Goal: Information Seeking & Learning: Understand process/instructions

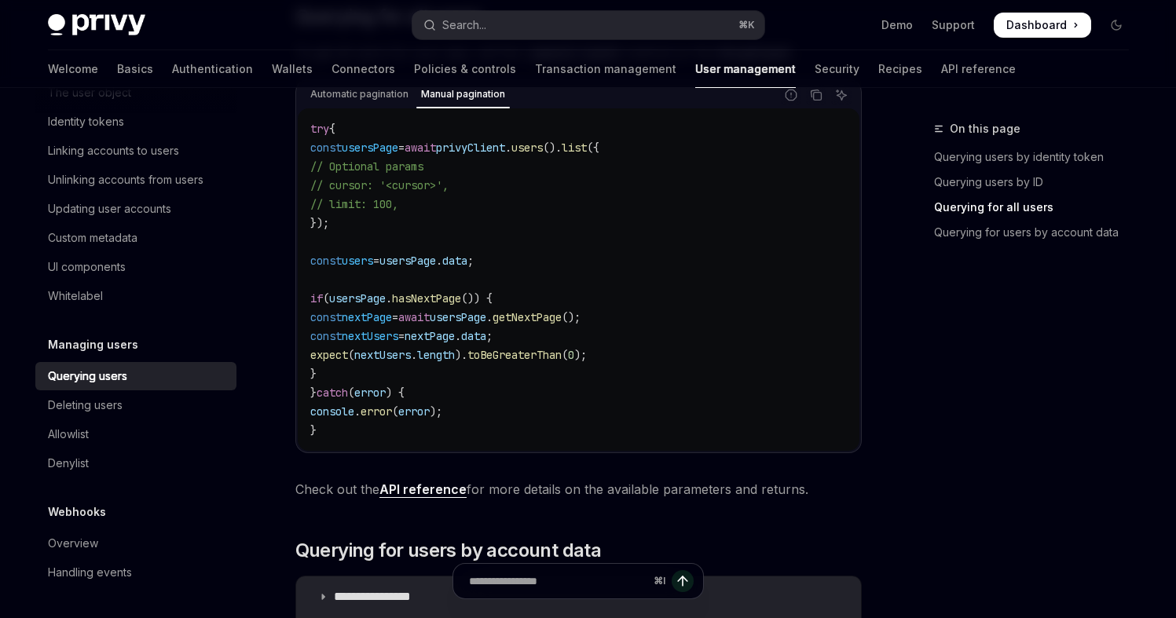
scroll to position [902, 0]
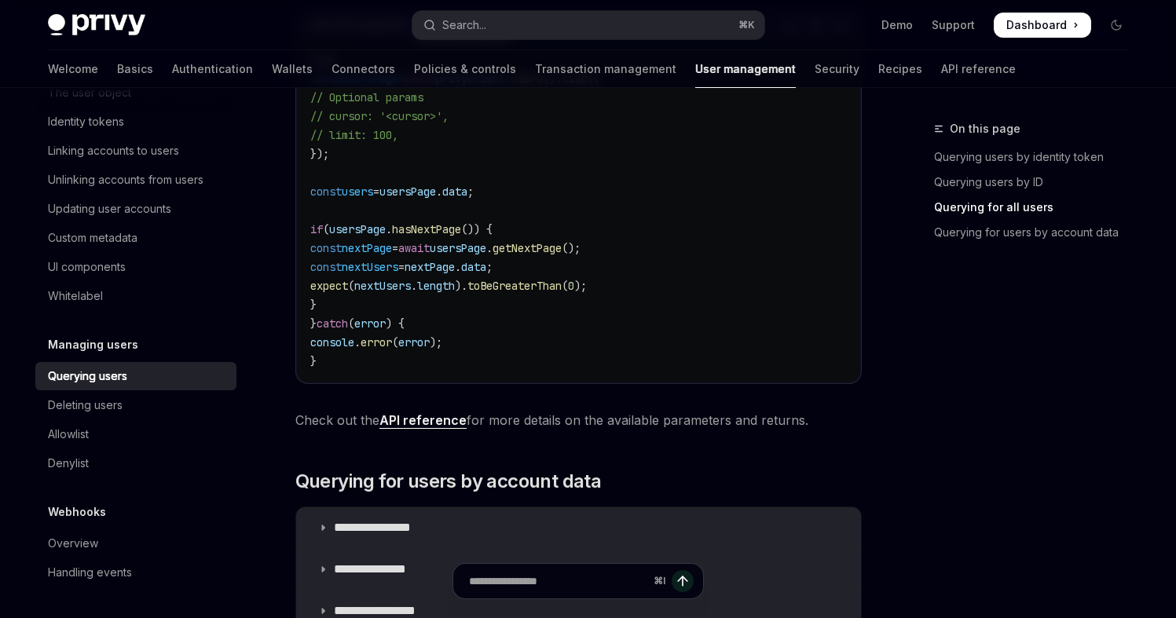
click at [407, 426] on link "API reference" at bounding box center [422, 420] width 87 height 16
type textarea "*"
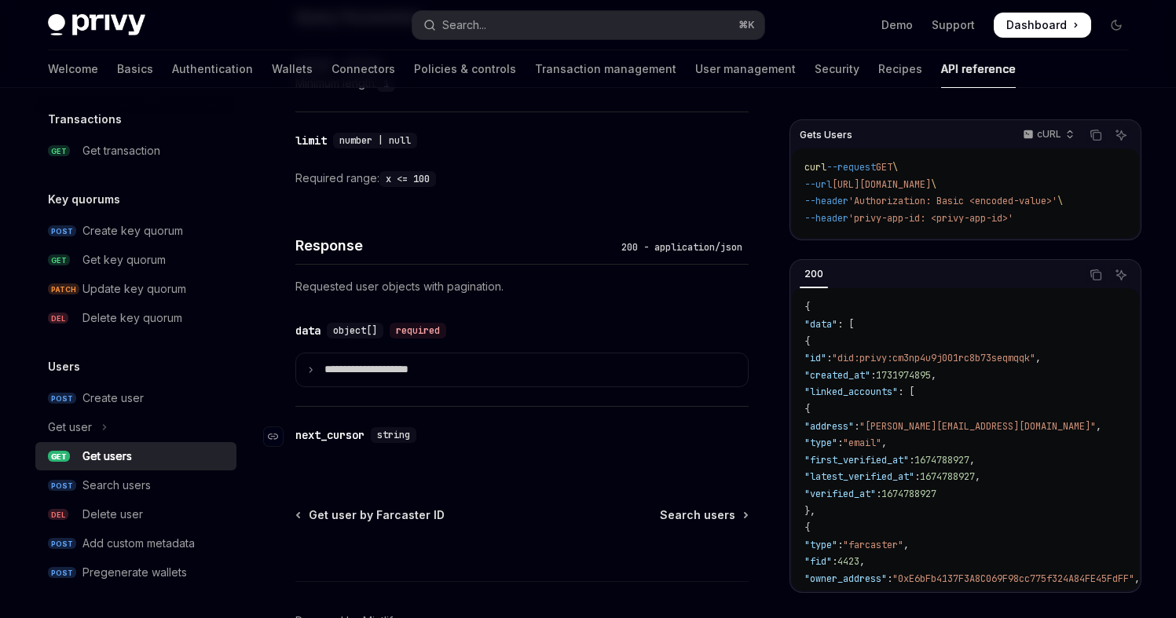
scroll to position [693, 0]
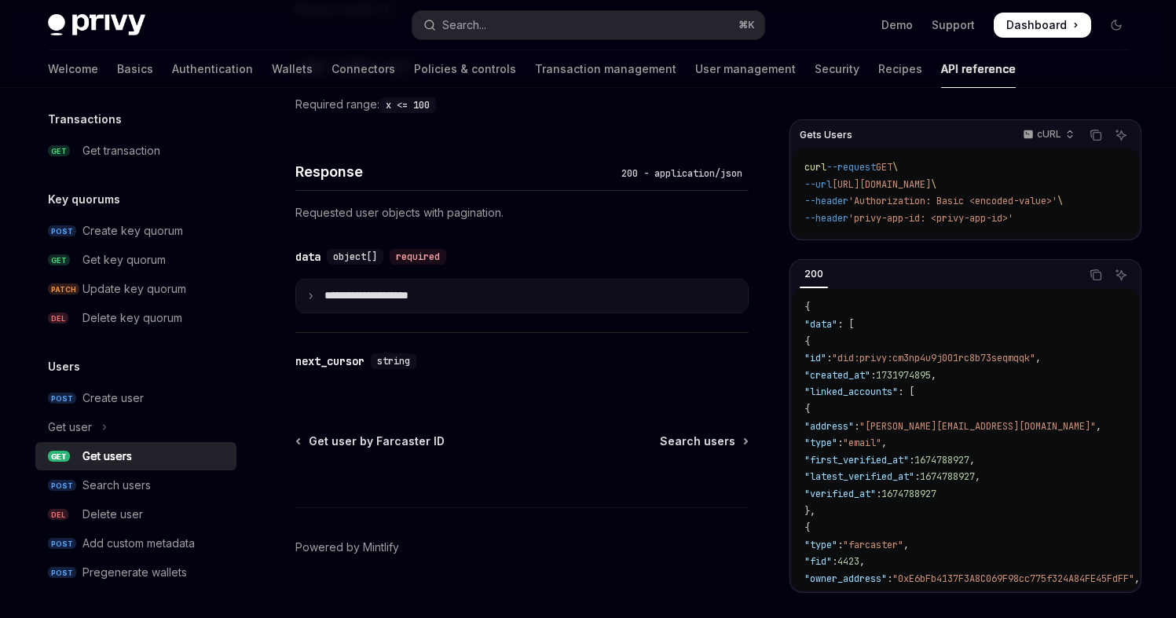
click at [327, 292] on p "**********" at bounding box center [378, 296] width 109 height 14
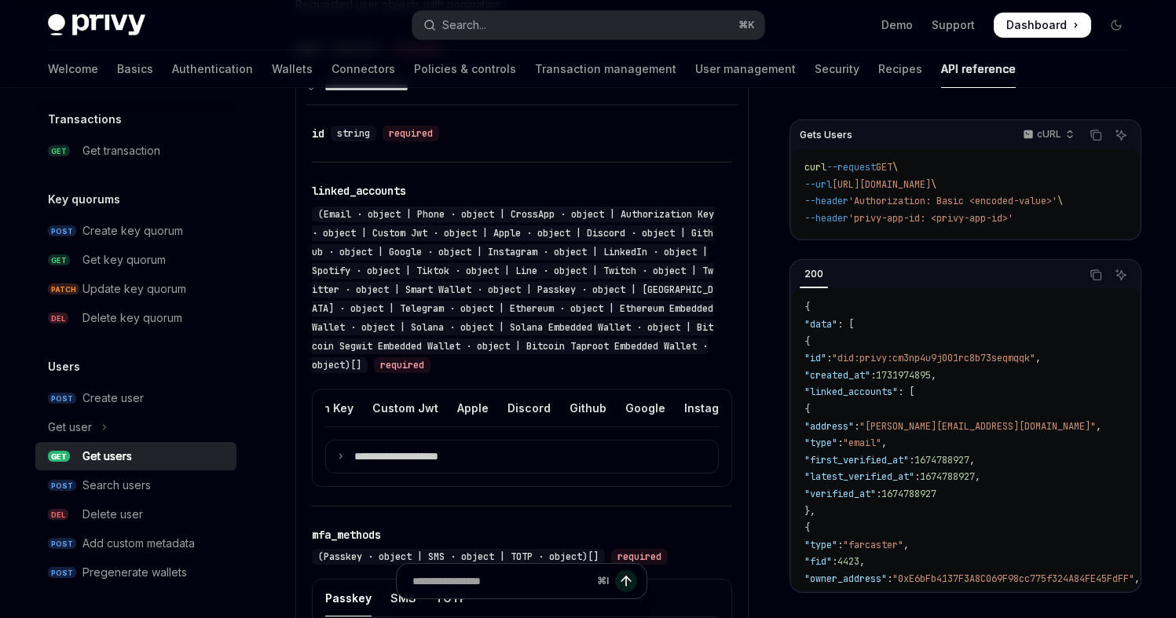
scroll to position [0, 0]
drag, startPoint x: 404, startPoint y: 211, endPoint x: 560, endPoint y: 305, distance: 181.4
click at [559, 302] on span "(Email · object | Phone · object | CrossApp · object | Authorization Key · obje…" at bounding box center [513, 289] width 402 height 163
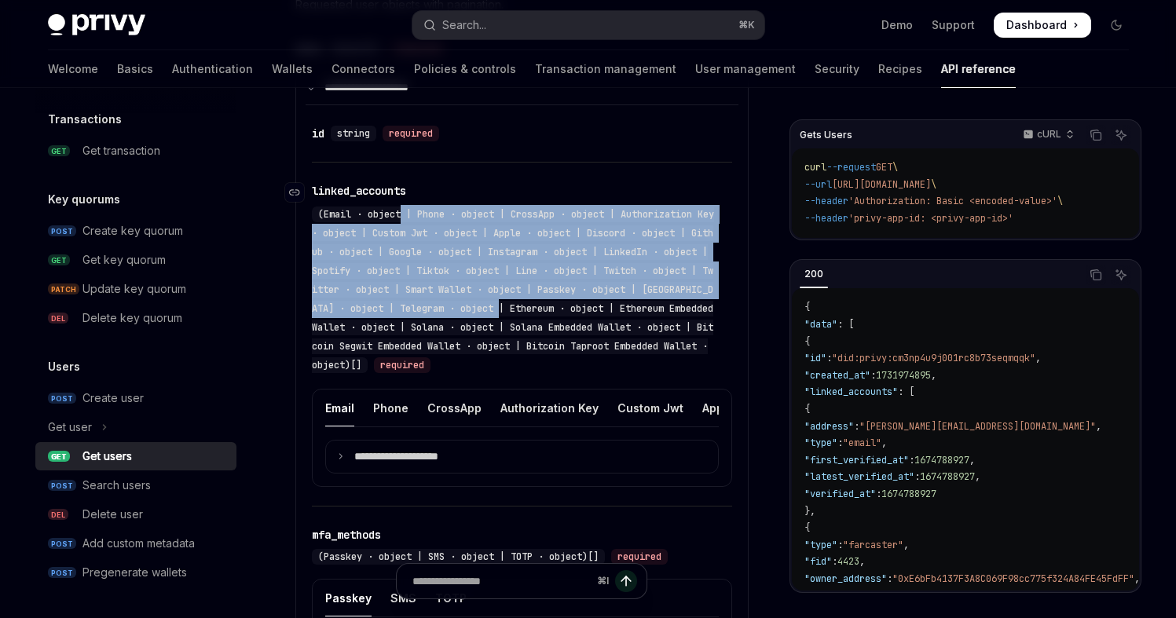
click at [560, 305] on span "(Email · object | Phone · object | CrossApp · object | Authorization Key · obje…" at bounding box center [513, 289] width 402 height 163
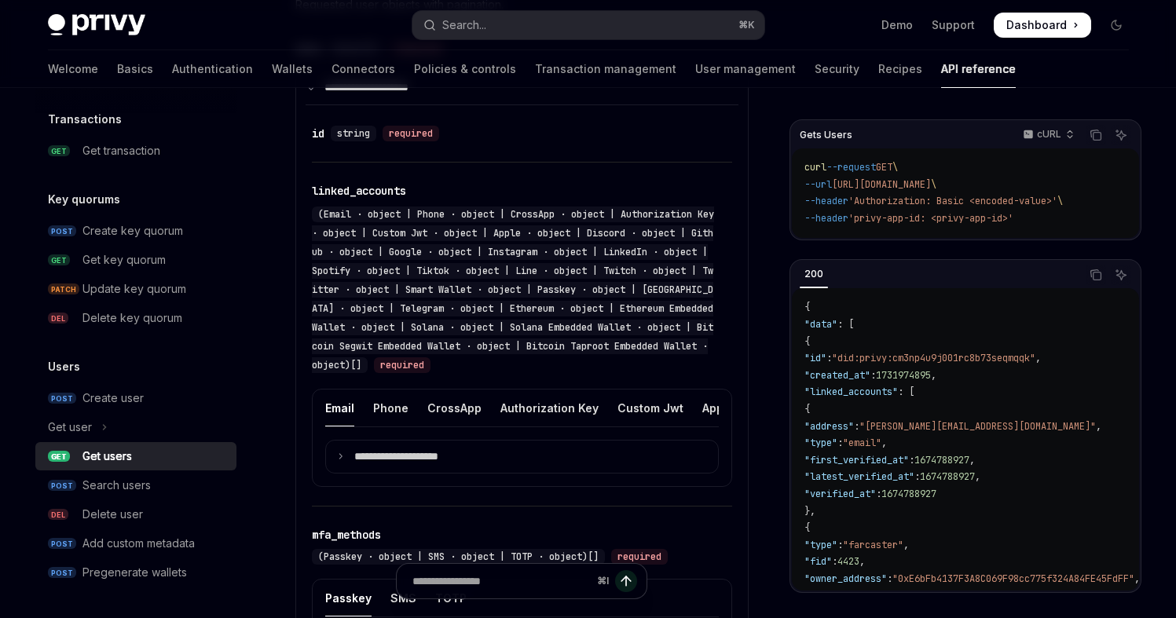
click at [430, 485] on div "**********" at bounding box center [522, 438] width 420 height 99
click at [427, 474] on summary "**********" at bounding box center [522, 457] width 392 height 33
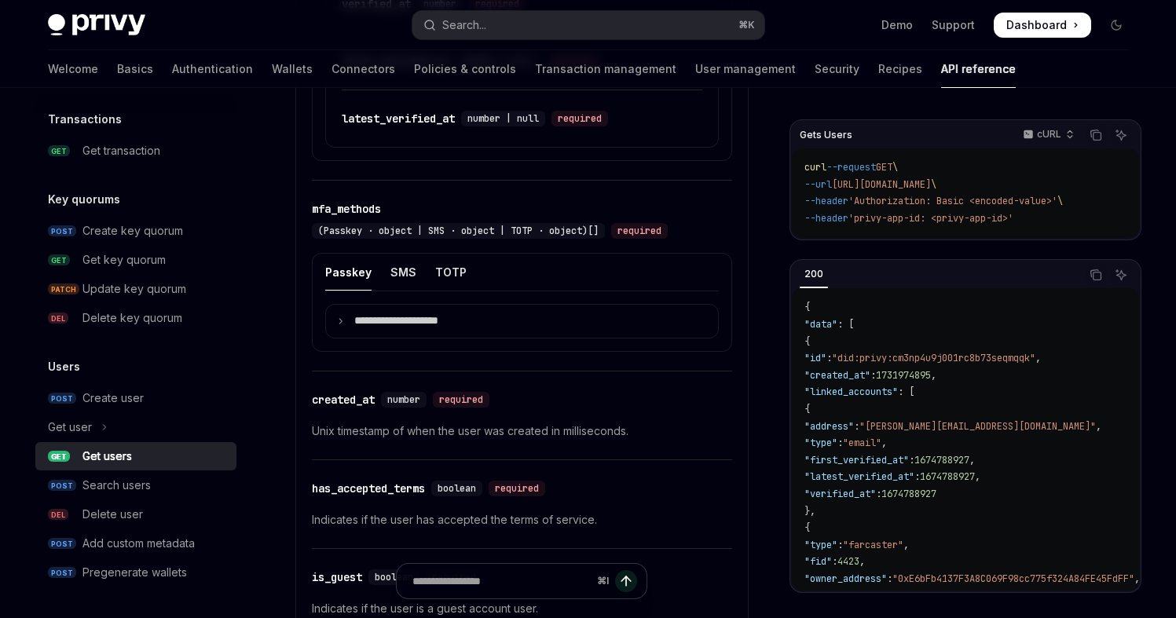
scroll to position [1578, 0]
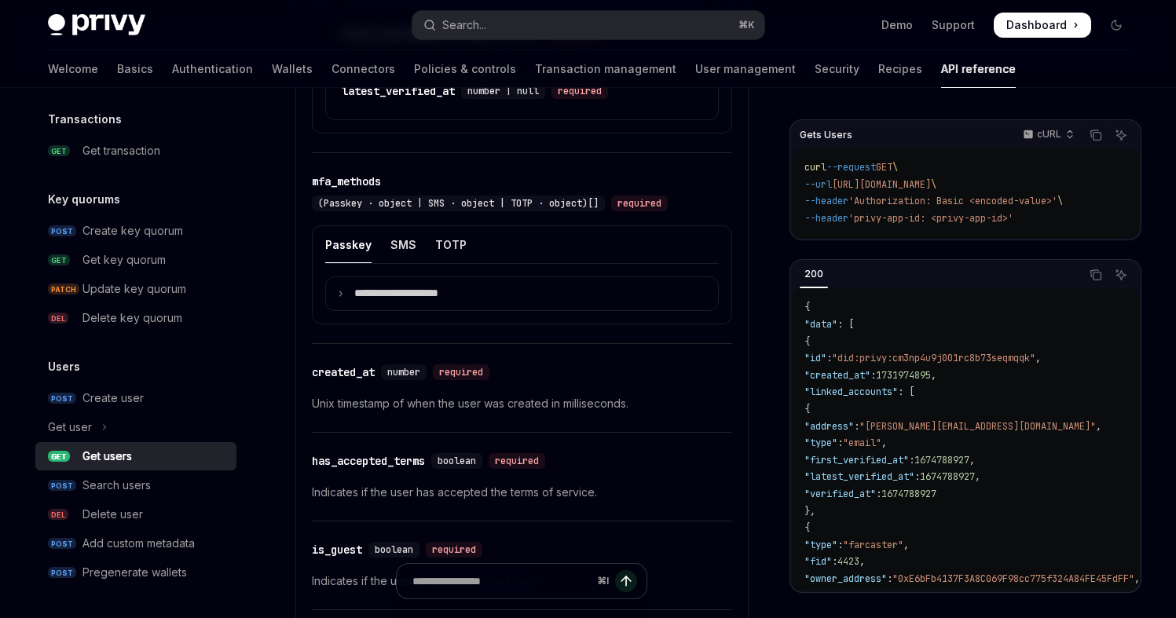
click at [367, 413] on p "Unix timestamp of when the user was created in milliseconds." at bounding box center [522, 403] width 420 height 19
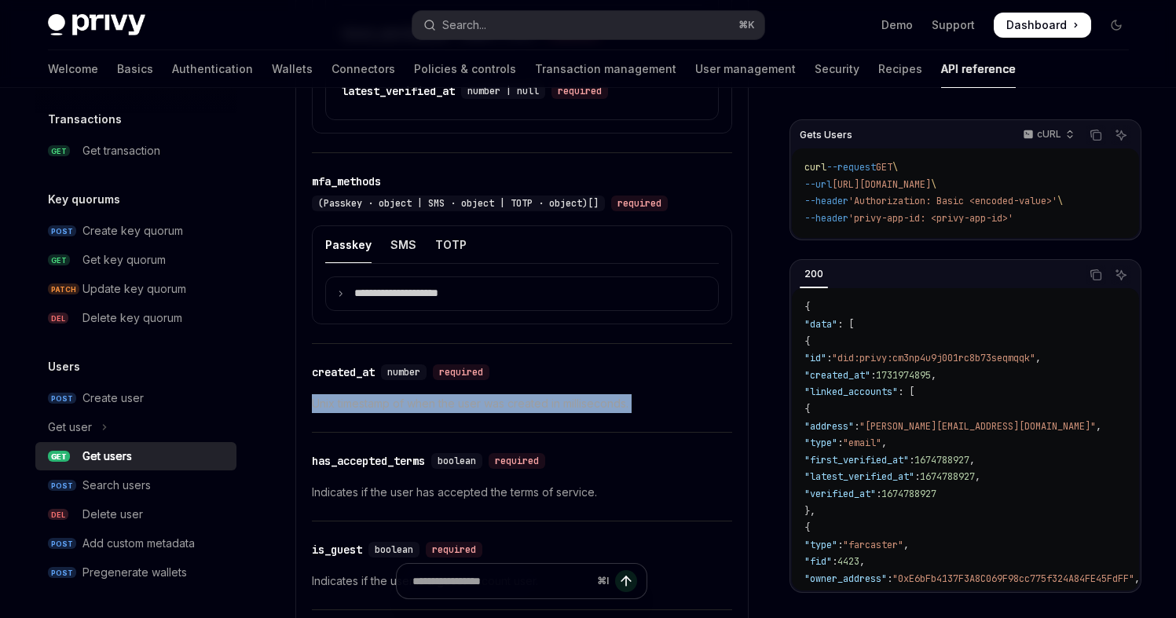
click at [367, 413] on p "Unix timestamp of when the user was created in milliseconds." at bounding box center [522, 403] width 420 height 19
click at [335, 413] on p "Unix timestamp of when the user was created in milliseconds." at bounding box center [522, 403] width 420 height 19
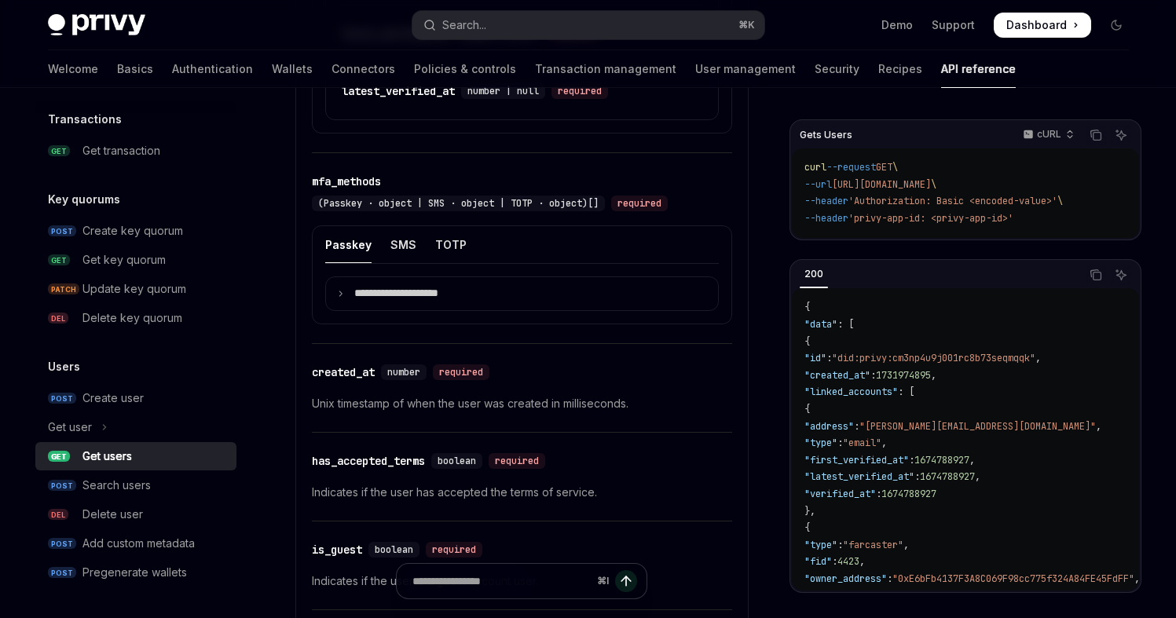
click at [335, 413] on p "Unix timestamp of when the user was created in milliseconds." at bounding box center [522, 403] width 420 height 19
click at [397, 413] on p "Unix timestamp of when the user was created in milliseconds." at bounding box center [522, 403] width 420 height 19
click at [324, 382] on div "​ created_at number required" at bounding box center [514, 372] width 404 height 19
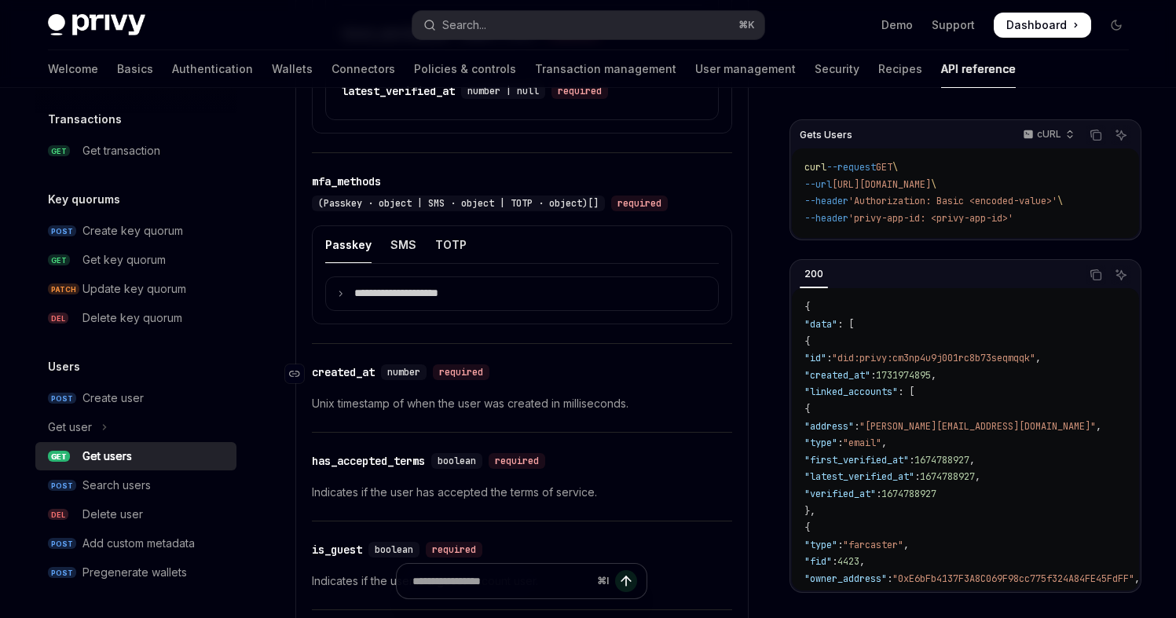
click at [330, 380] on div "created_at" at bounding box center [343, 372] width 63 height 16
click at [330, 386] on div "​ id string required ​ linked_accounts (Email · object | Phone · object | Cross…" at bounding box center [521, 86] width 433 height 1319
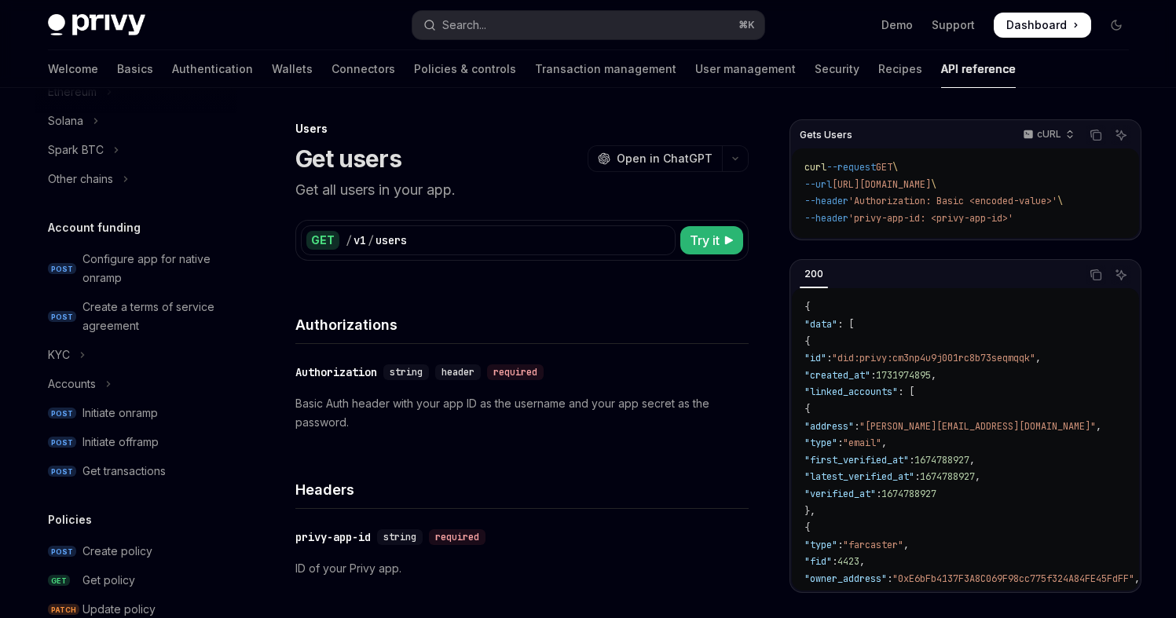
scroll to position [272, 0]
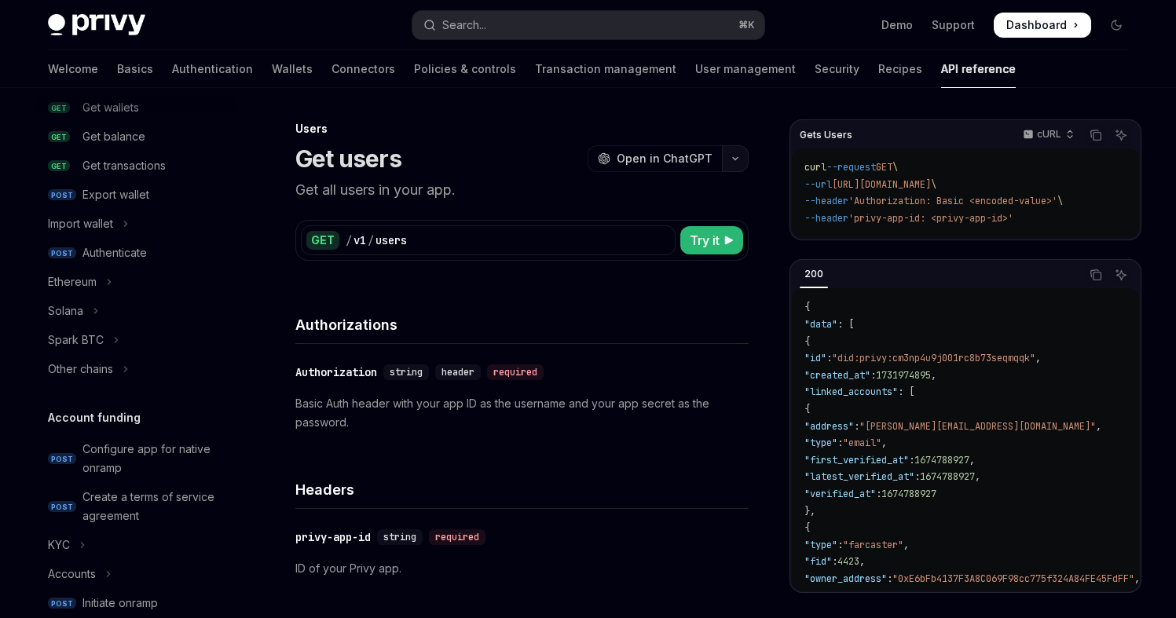
click at [726, 159] on icon "button" at bounding box center [735, 158] width 19 height 6
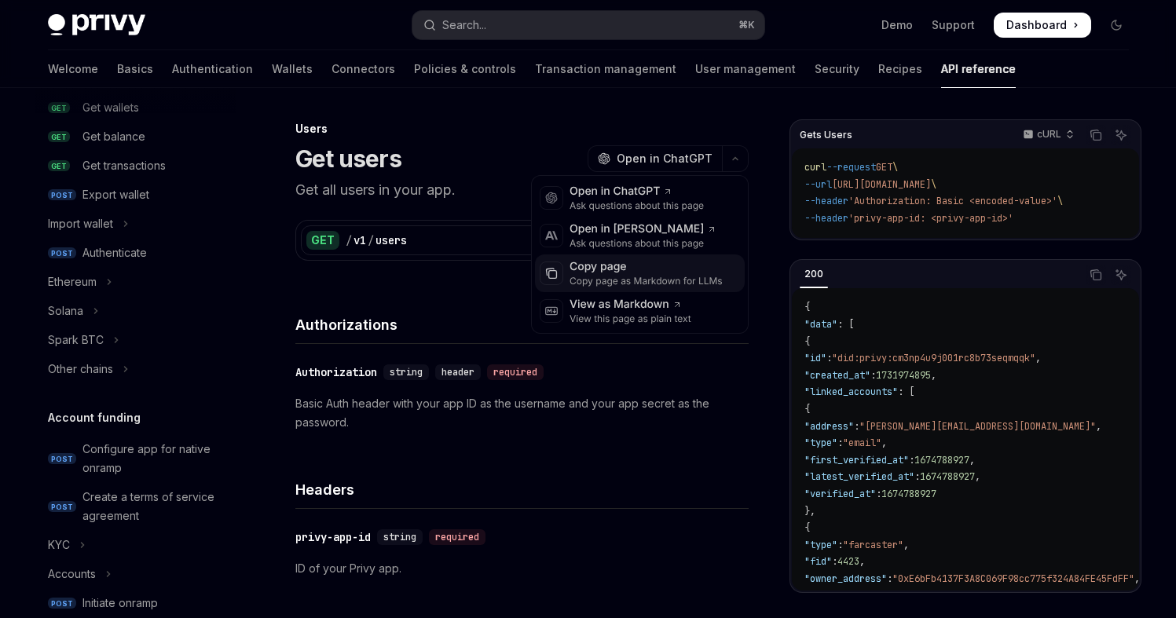
click at [713, 276] on div "Copy page as Markdown for LLMs" at bounding box center [645, 281] width 153 height 13
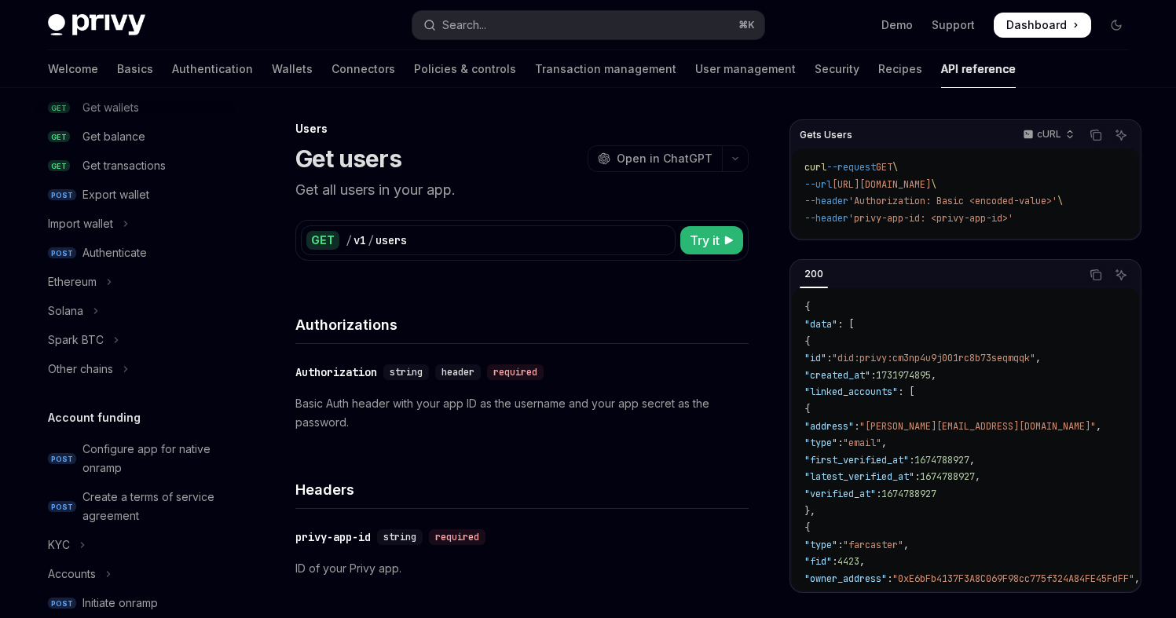
click at [509, 180] on p "Get all users in your app." at bounding box center [521, 190] width 453 height 22
